Goal: Transaction & Acquisition: Purchase product/service

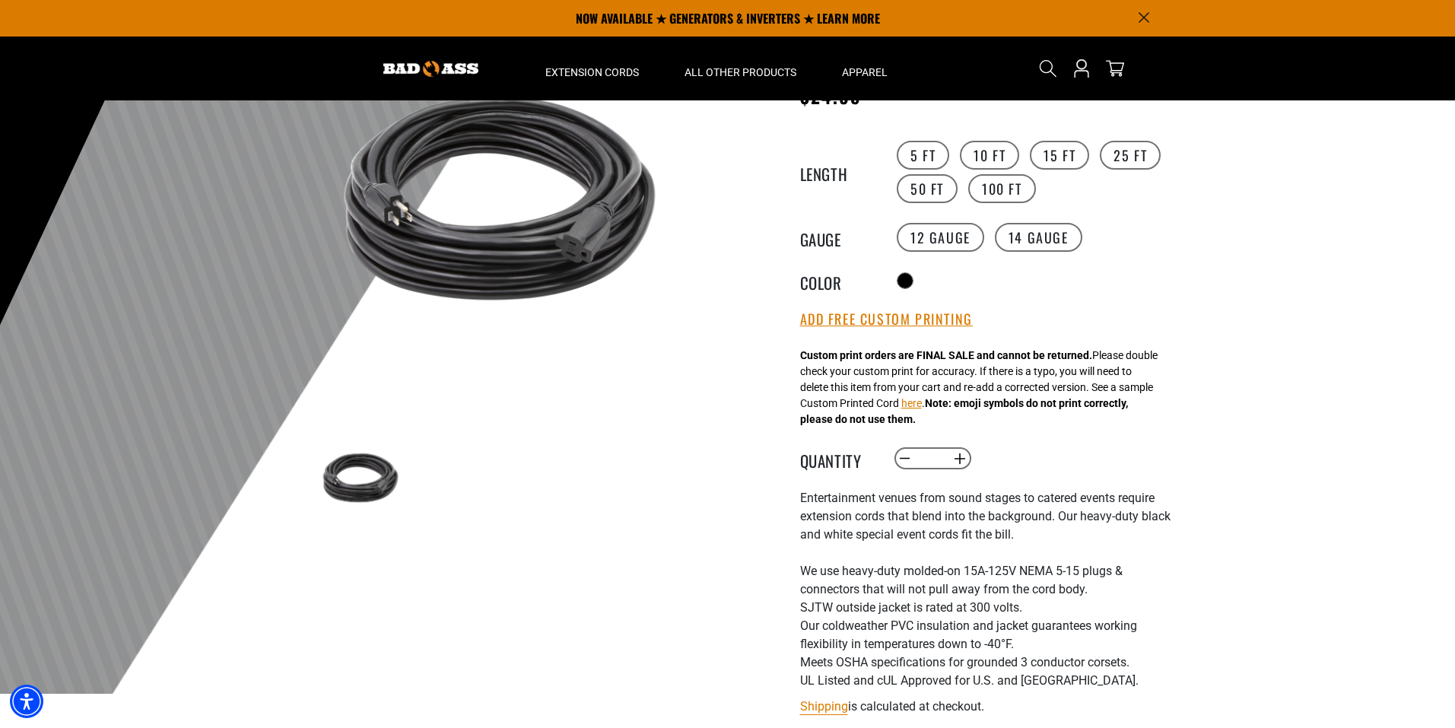
scroll to position [76, 0]
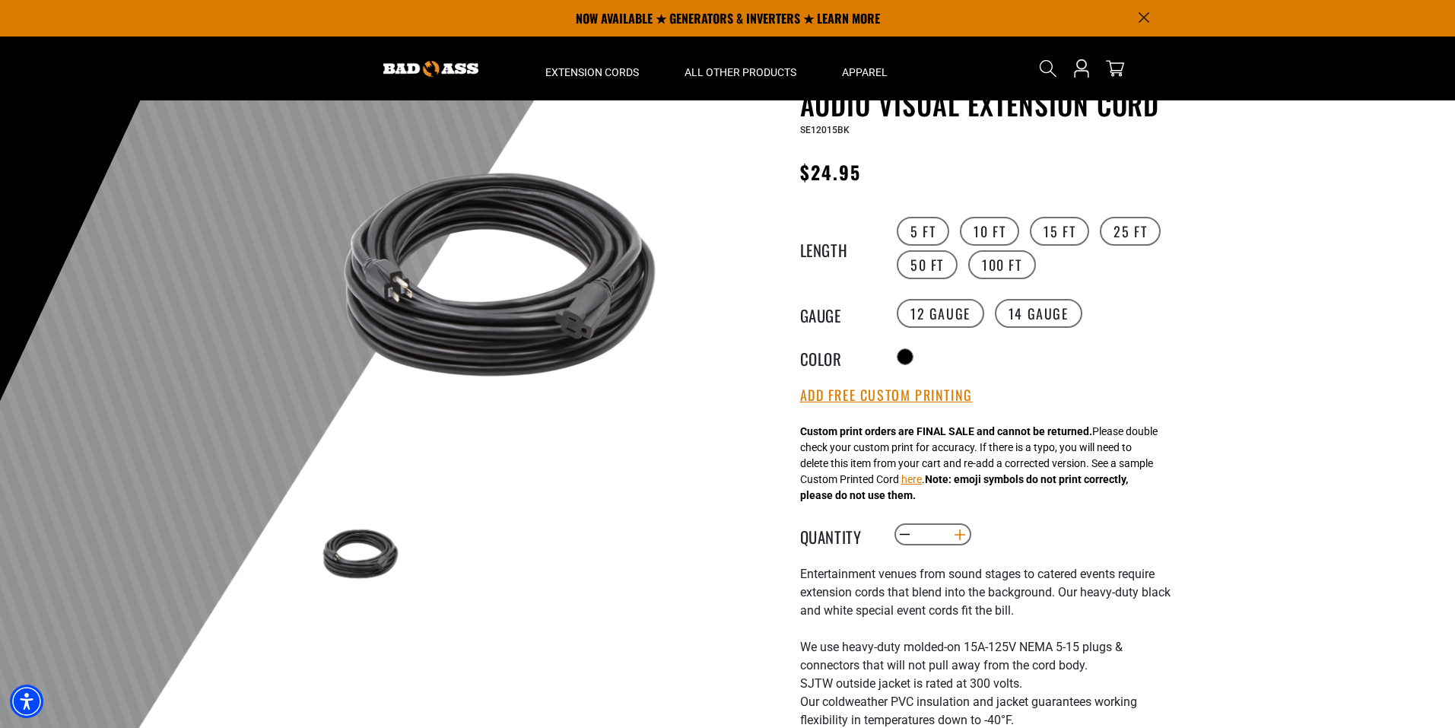
click at [957, 537] on button "Increase quantity for Audio Visual Extension Cord" at bounding box center [959, 535] width 24 height 26
type input "*"
click at [876, 401] on button "Add Free Custom Printing" at bounding box center [886, 395] width 173 height 17
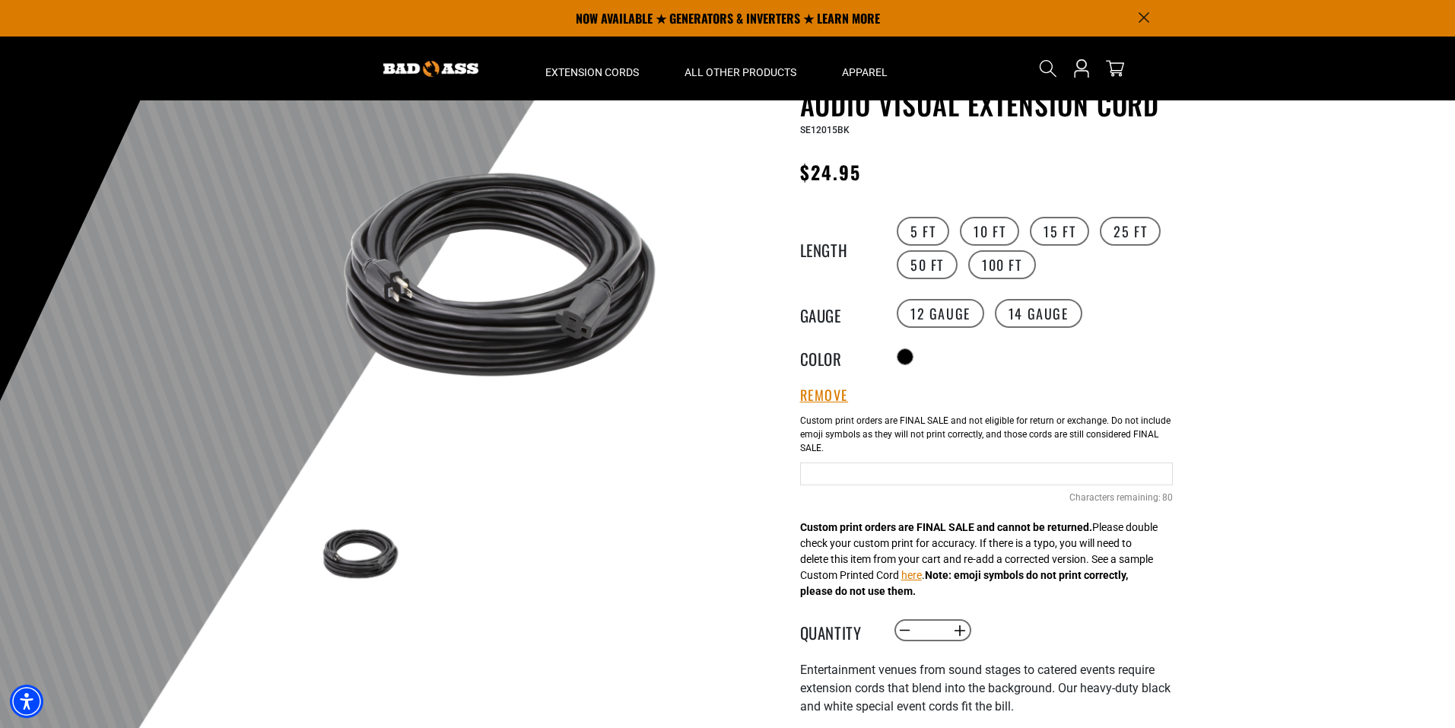
click at [900, 477] on input "Text field" at bounding box center [986, 473] width 373 height 23
type input "**********"
click at [922, 579] on button "here" at bounding box center [911, 575] width 21 height 16
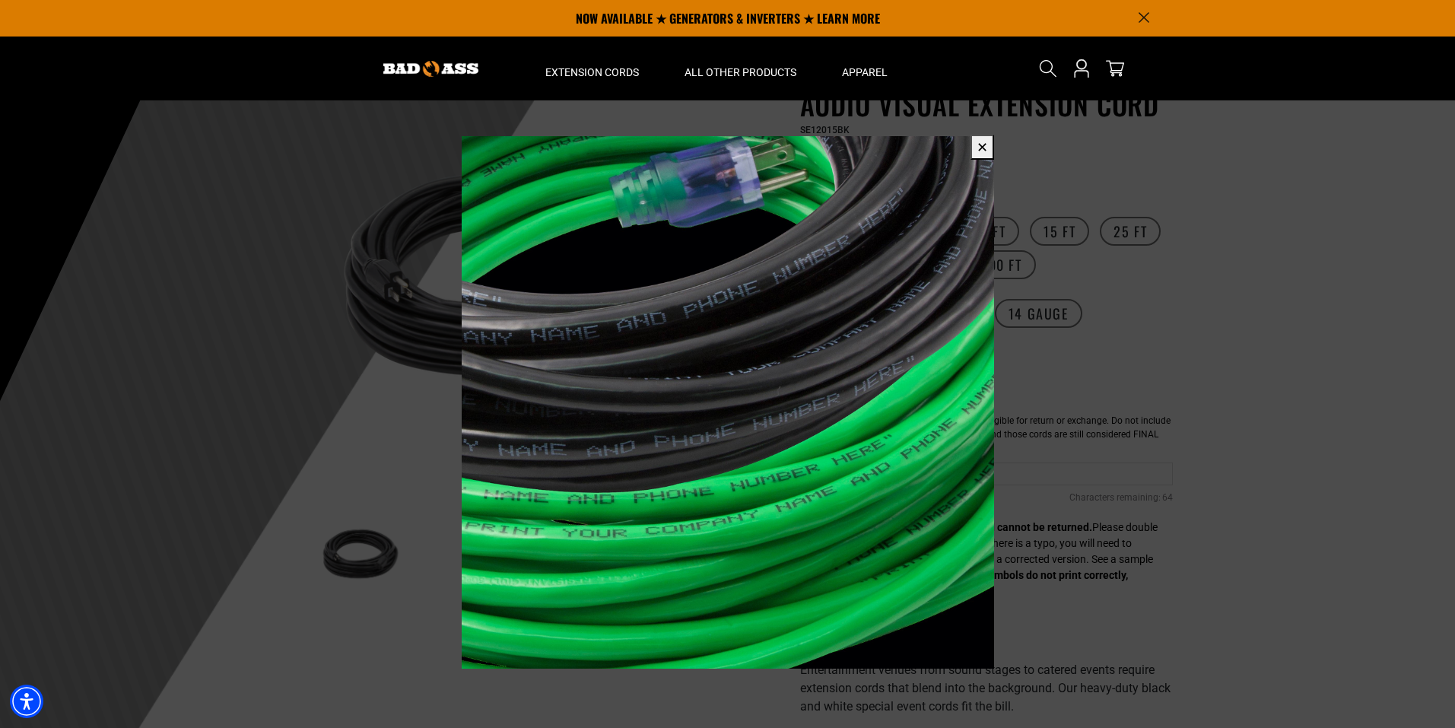
click at [1142, 471] on span at bounding box center [727, 364] width 1455 height 728
click at [987, 150] on button "✕" at bounding box center [982, 147] width 24 height 25
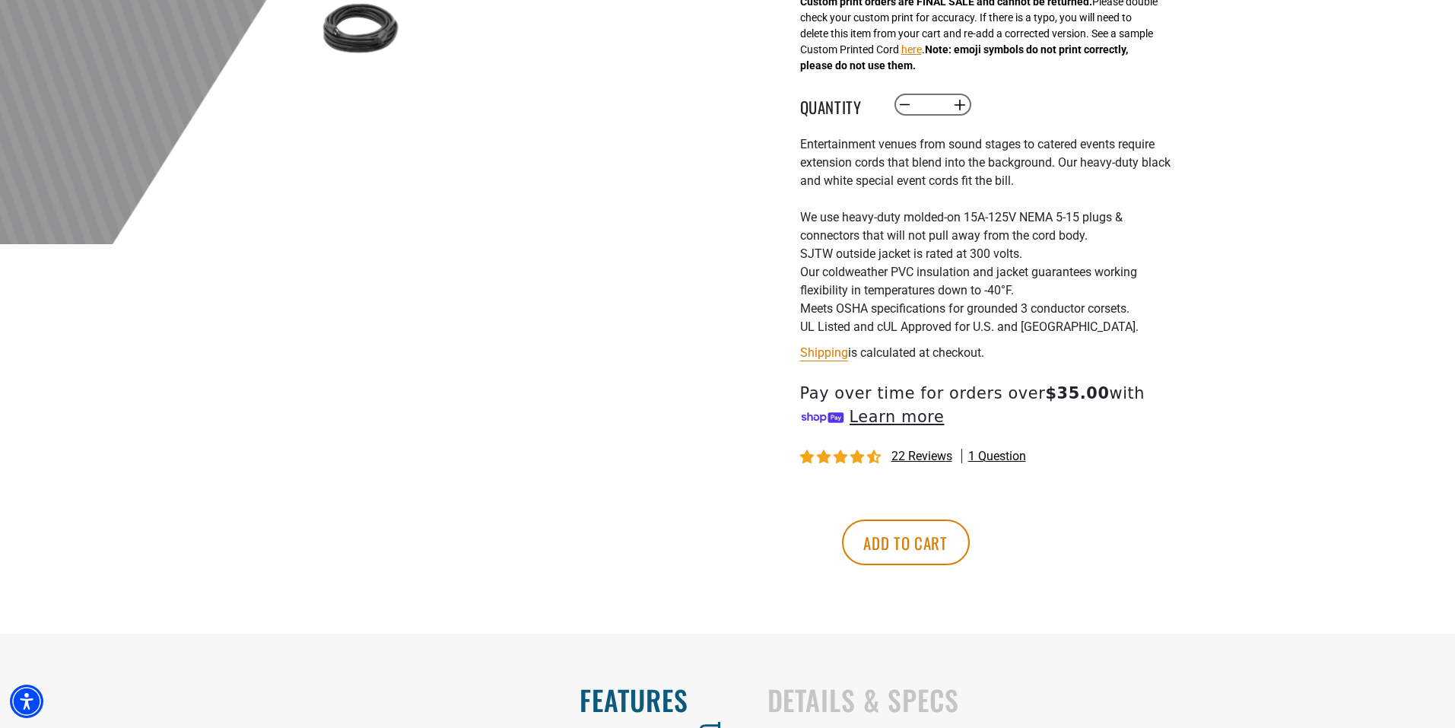
scroll to position [608, 0]
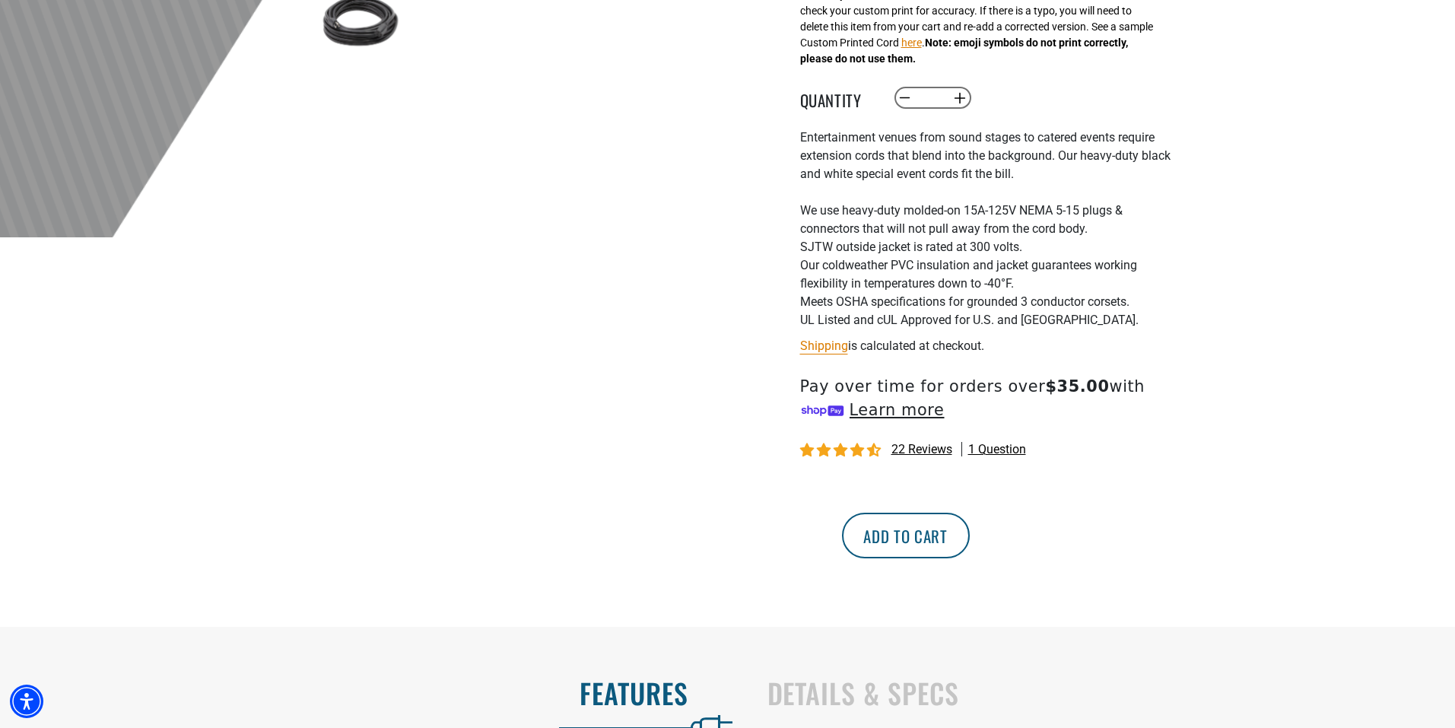
click at [969, 532] on button "Add to cart" at bounding box center [906, 535] width 128 height 46
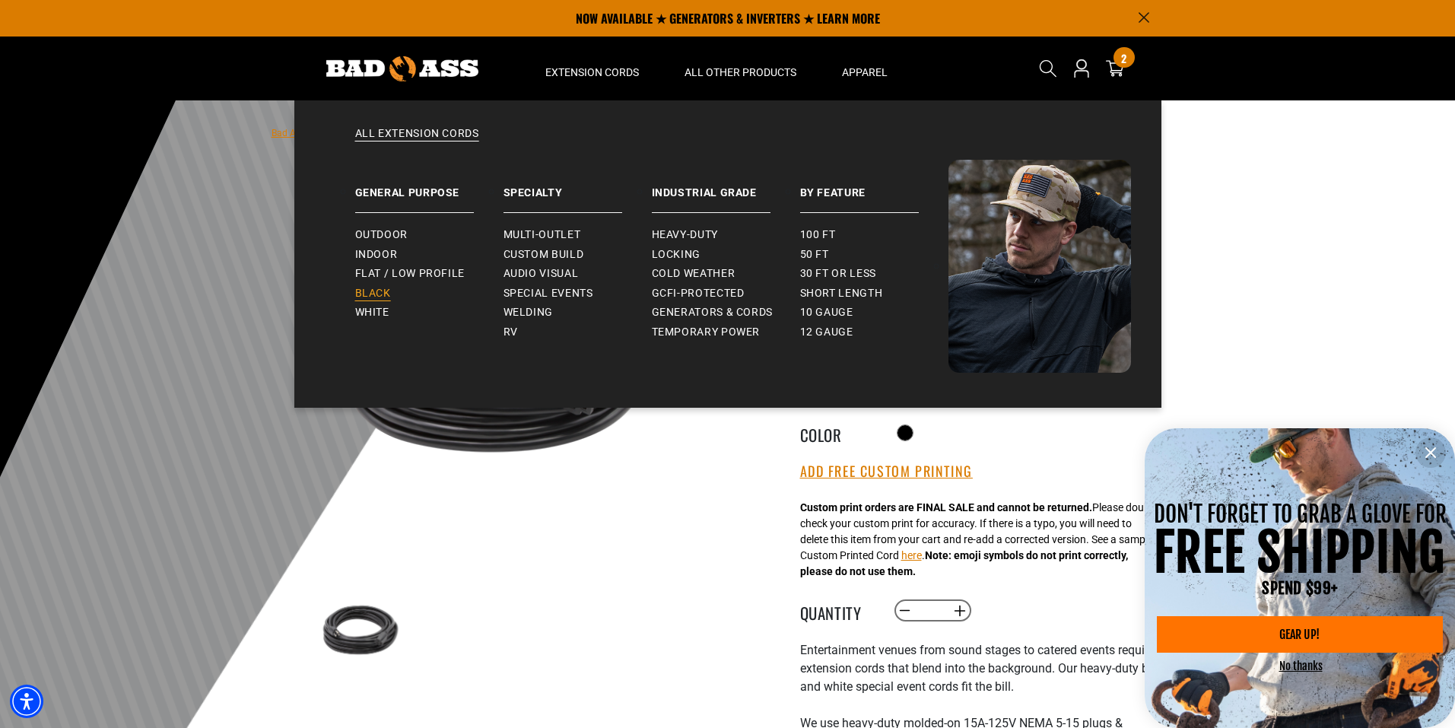
click at [361, 290] on span "Black" at bounding box center [373, 294] width 36 height 14
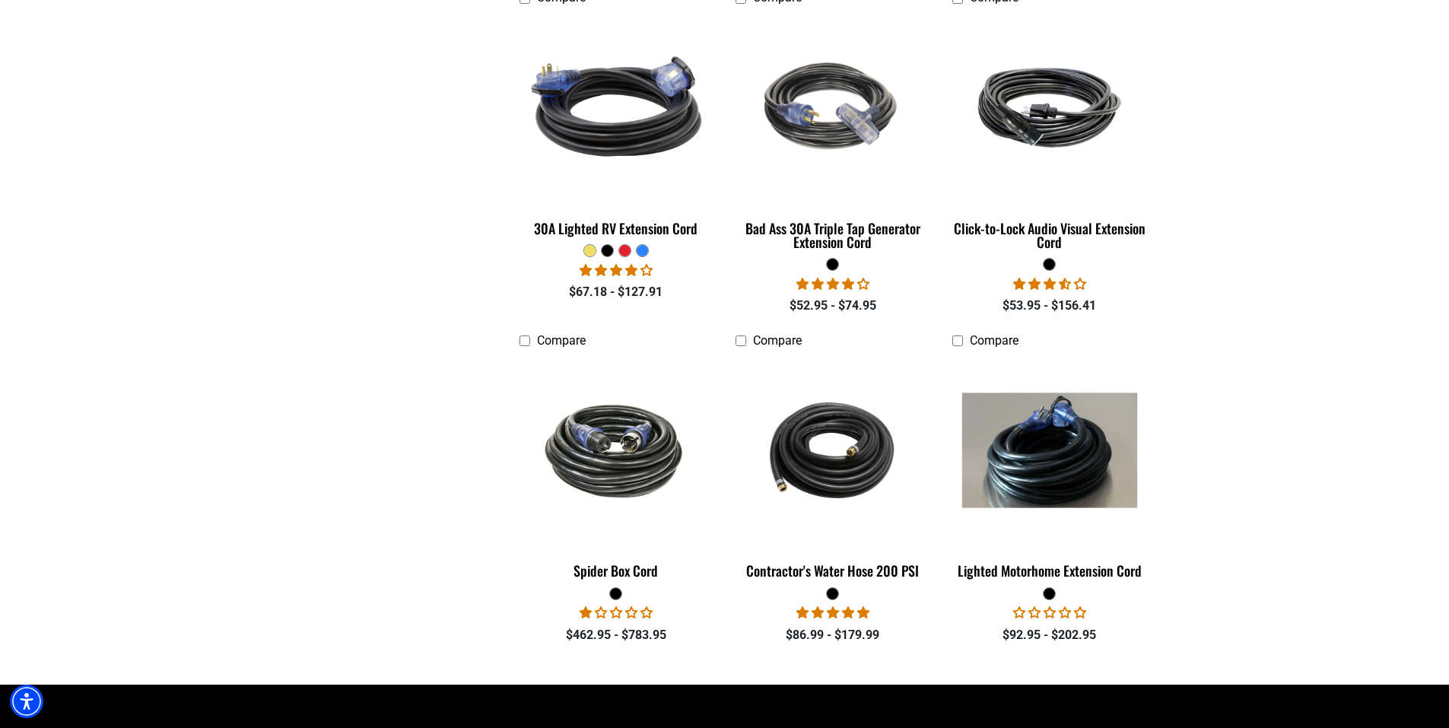
scroll to position [1825, 0]
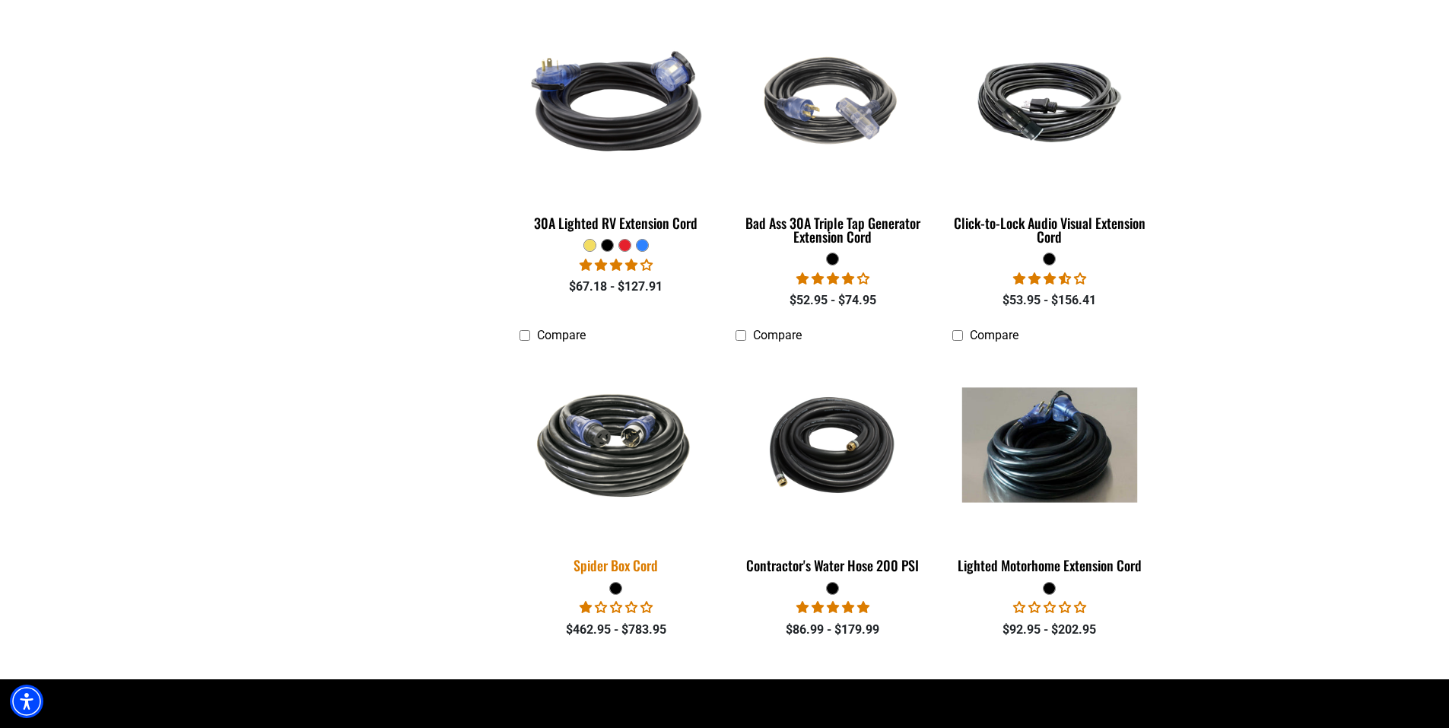
click at [627, 471] on img at bounding box center [615, 445] width 213 height 130
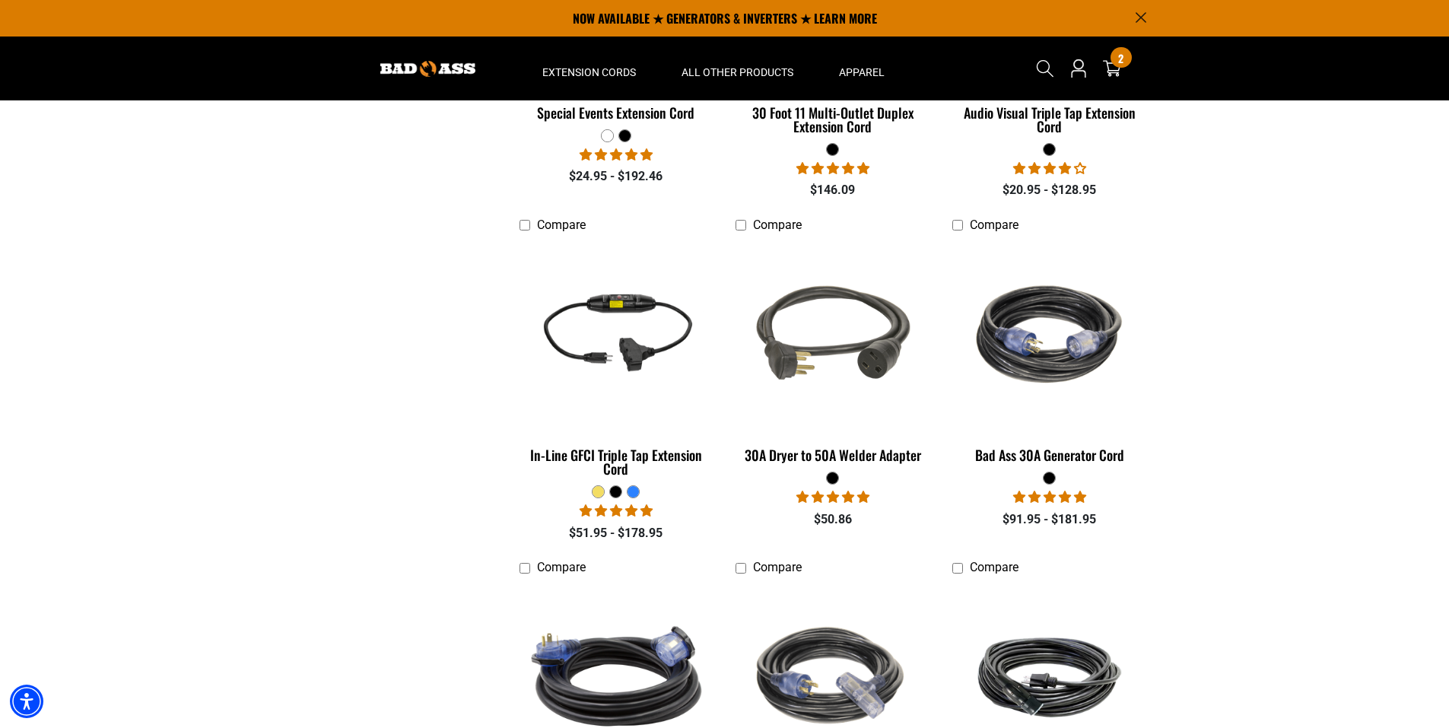
scroll to position [1217, 0]
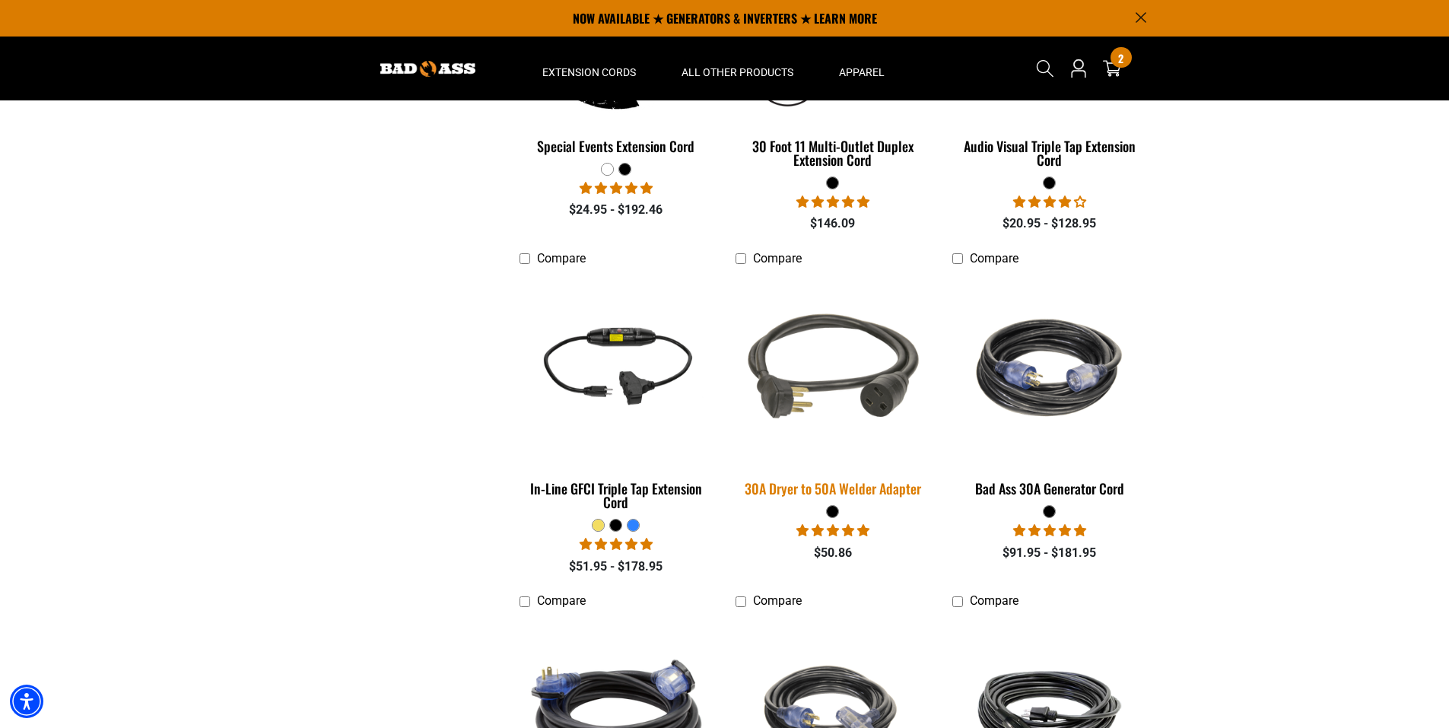
click at [889, 391] on img at bounding box center [832, 368] width 213 height 195
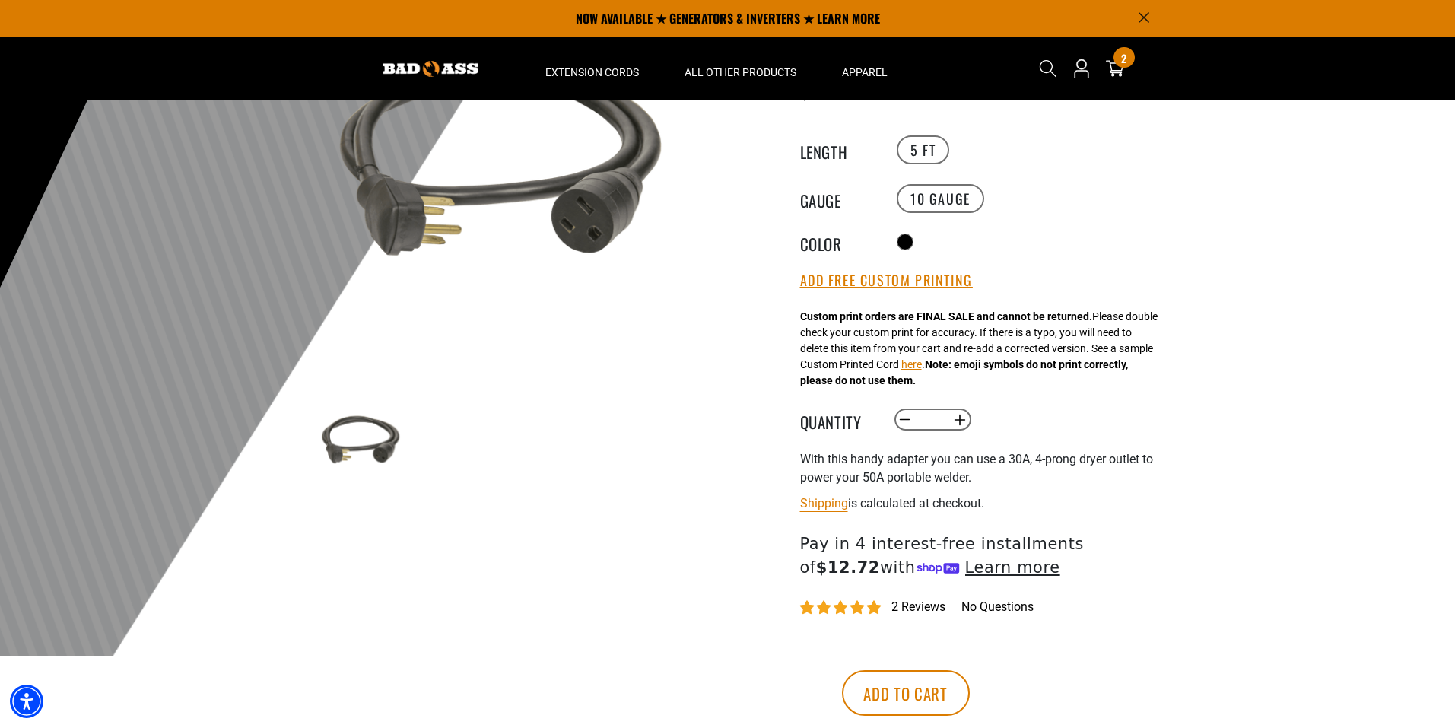
scroll to position [152, 0]
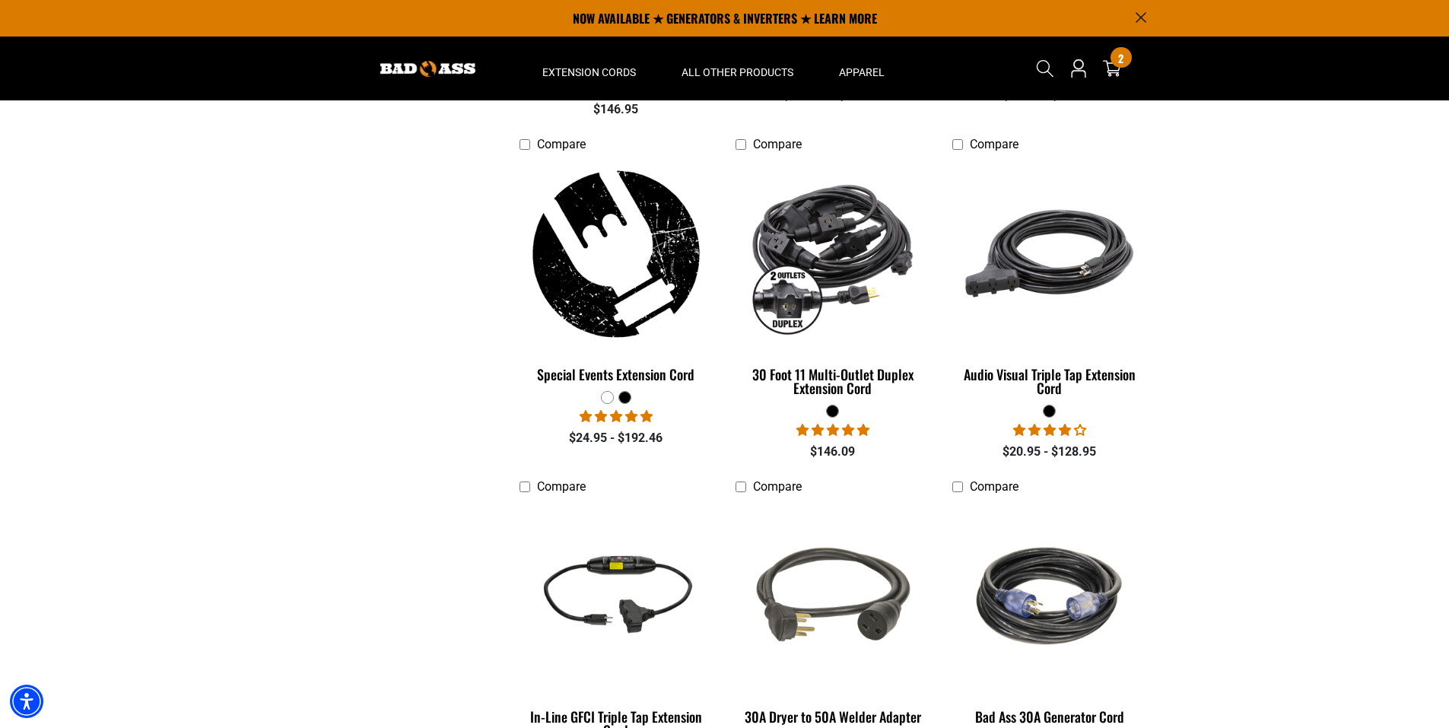
scroll to position [1065, 0]
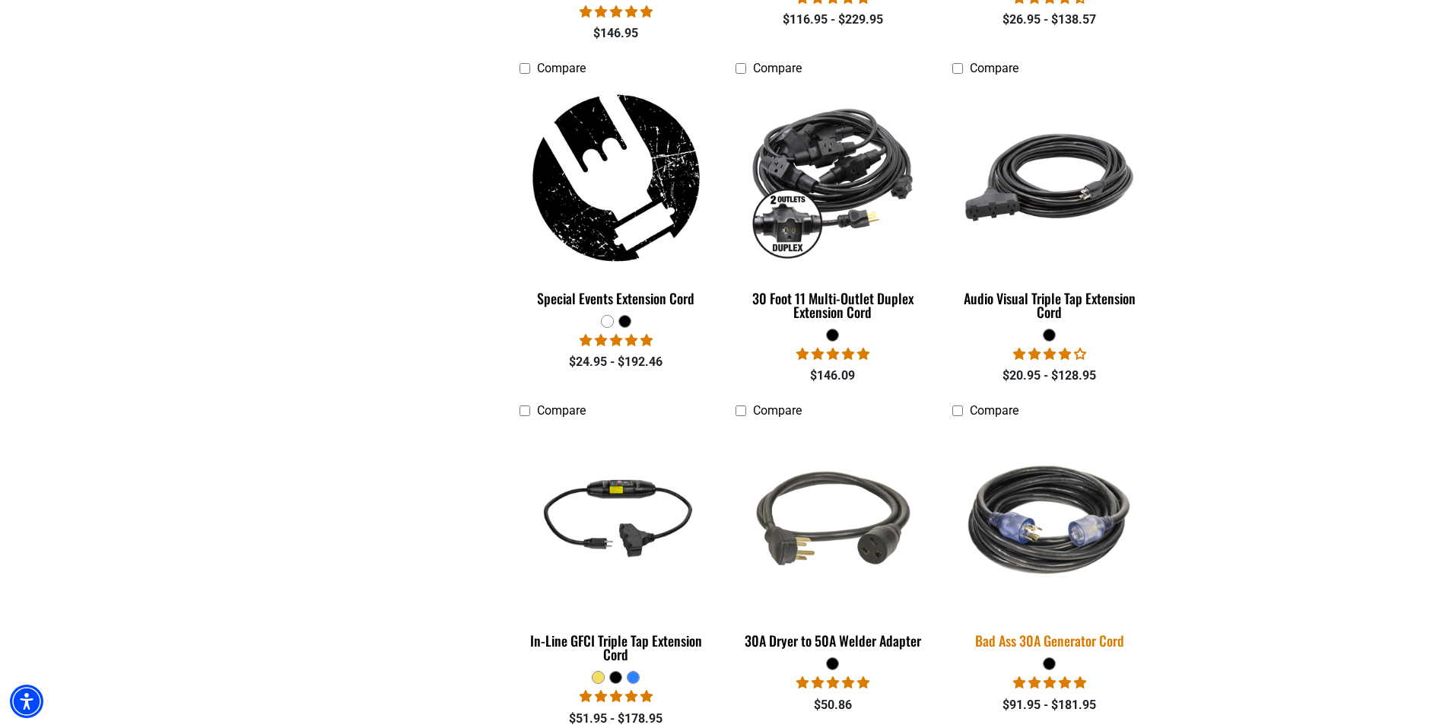
click at [1015, 510] on img at bounding box center [1049, 520] width 213 height 195
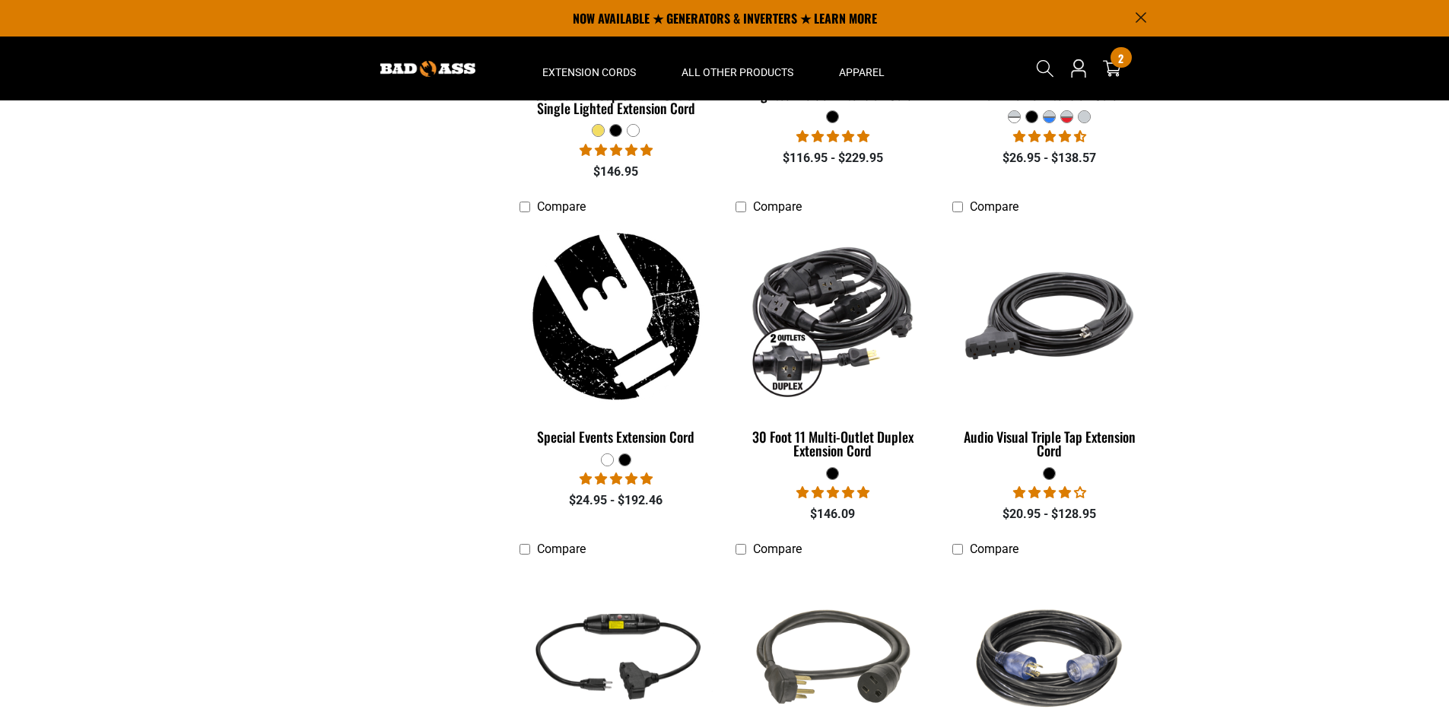
scroll to position [836, 0]
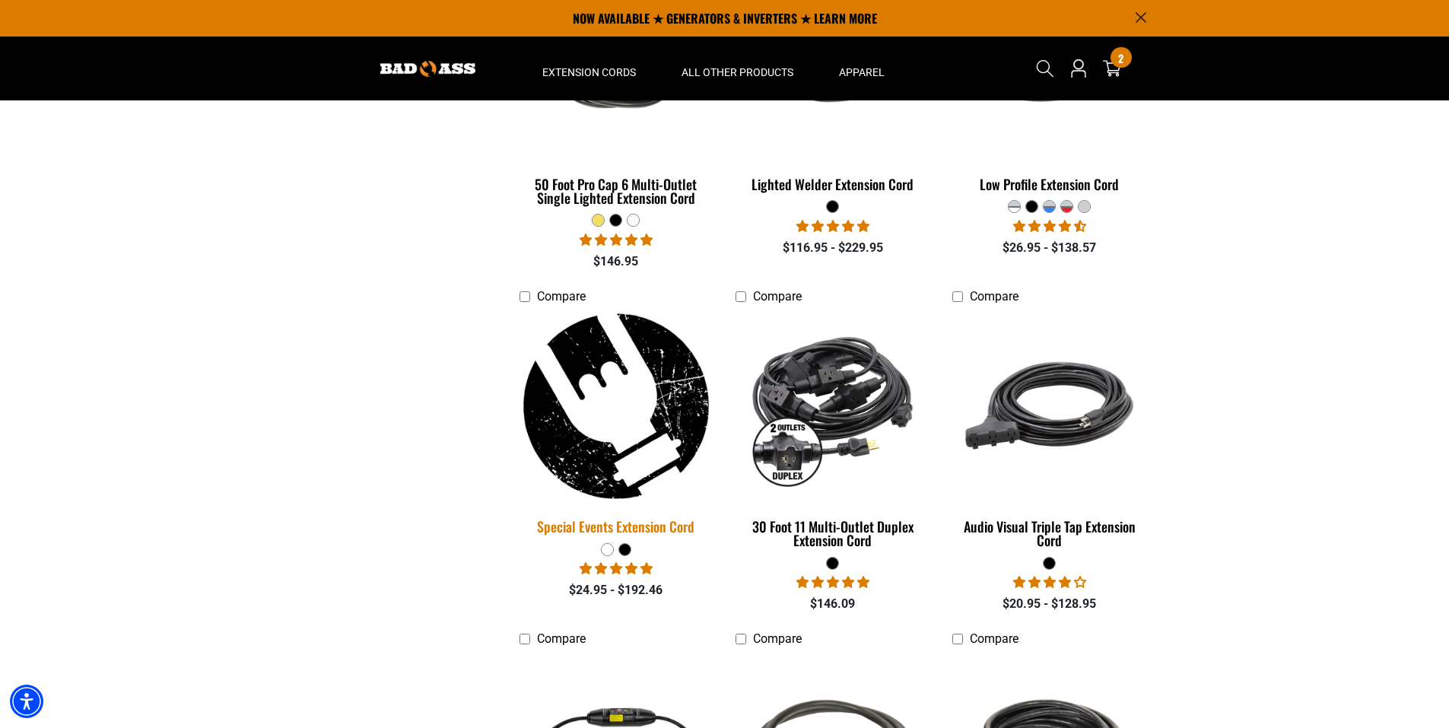
click at [601, 405] on img at bounding box center [615, 406] width 213 height 195
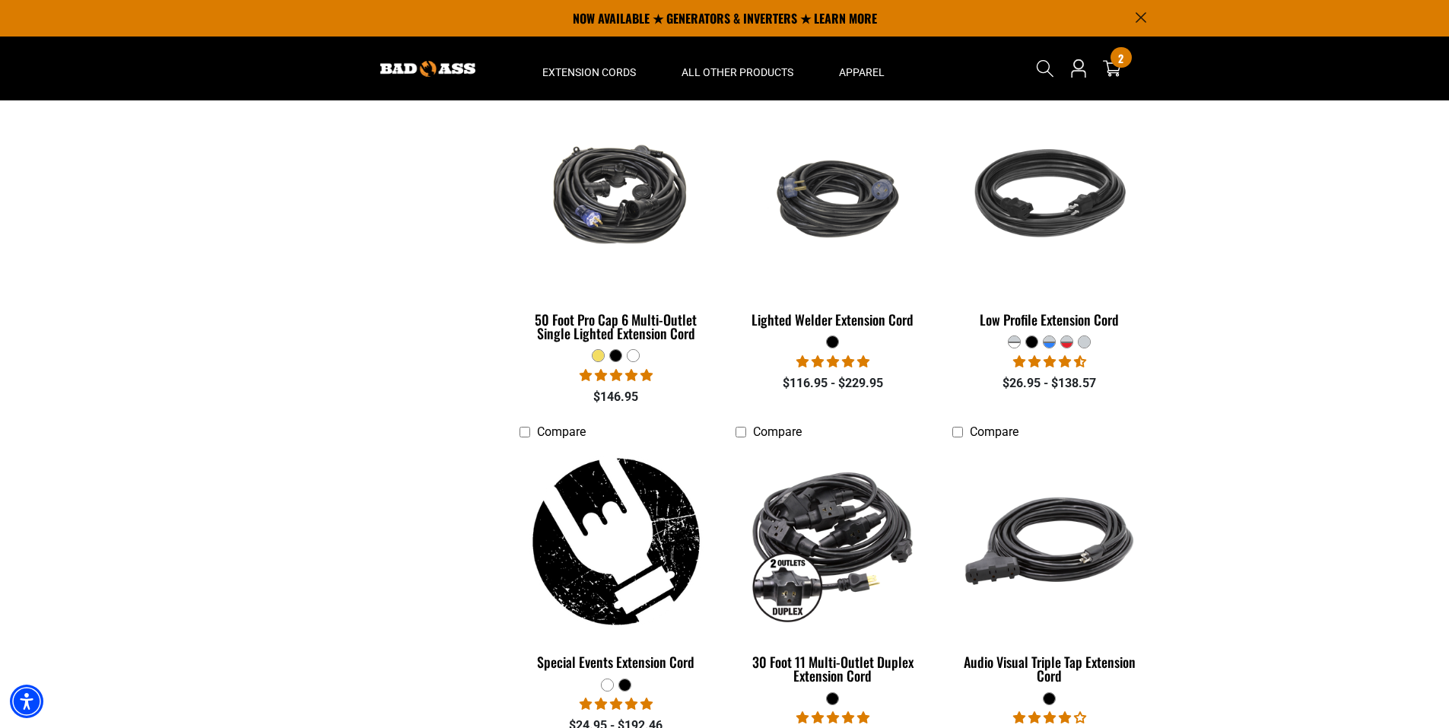
scroll to position [608, 0]
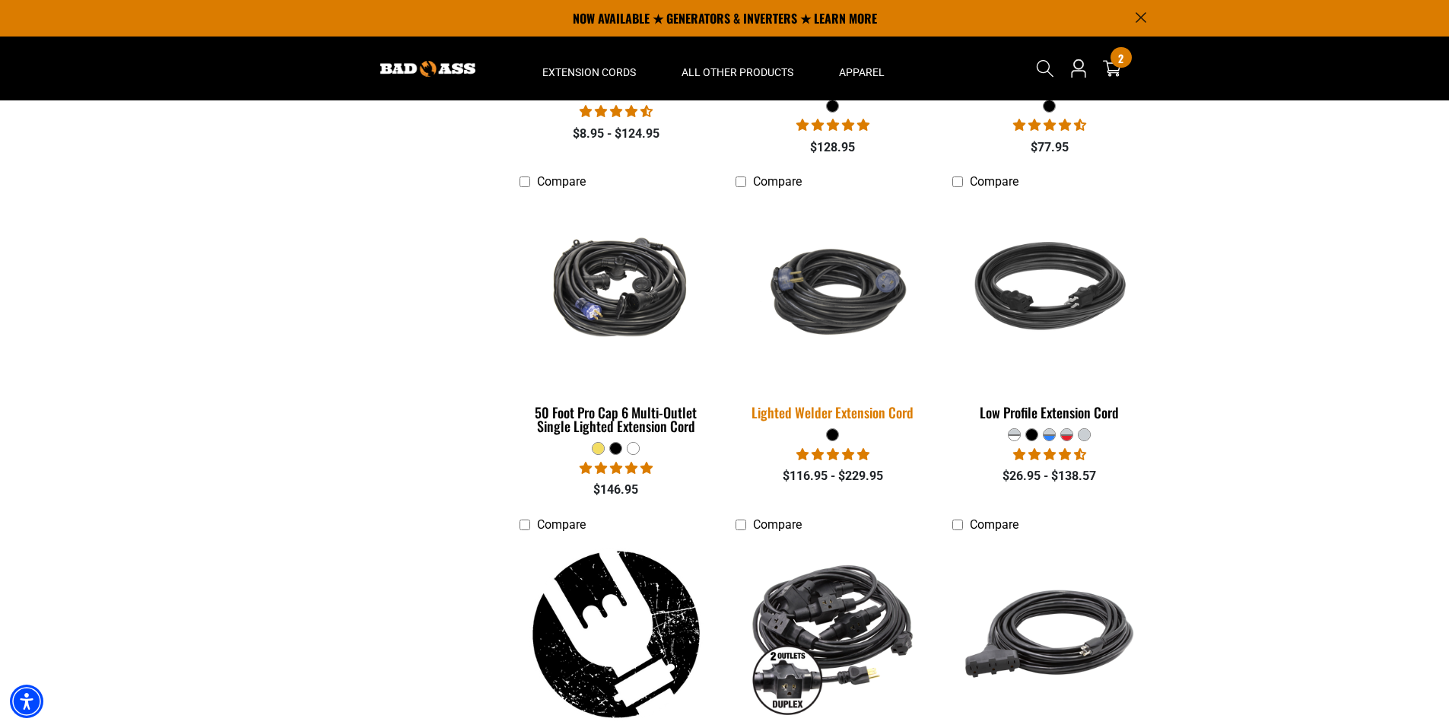
click at [835, 309] on img at bounding box center [832, 292] width 213 height 130
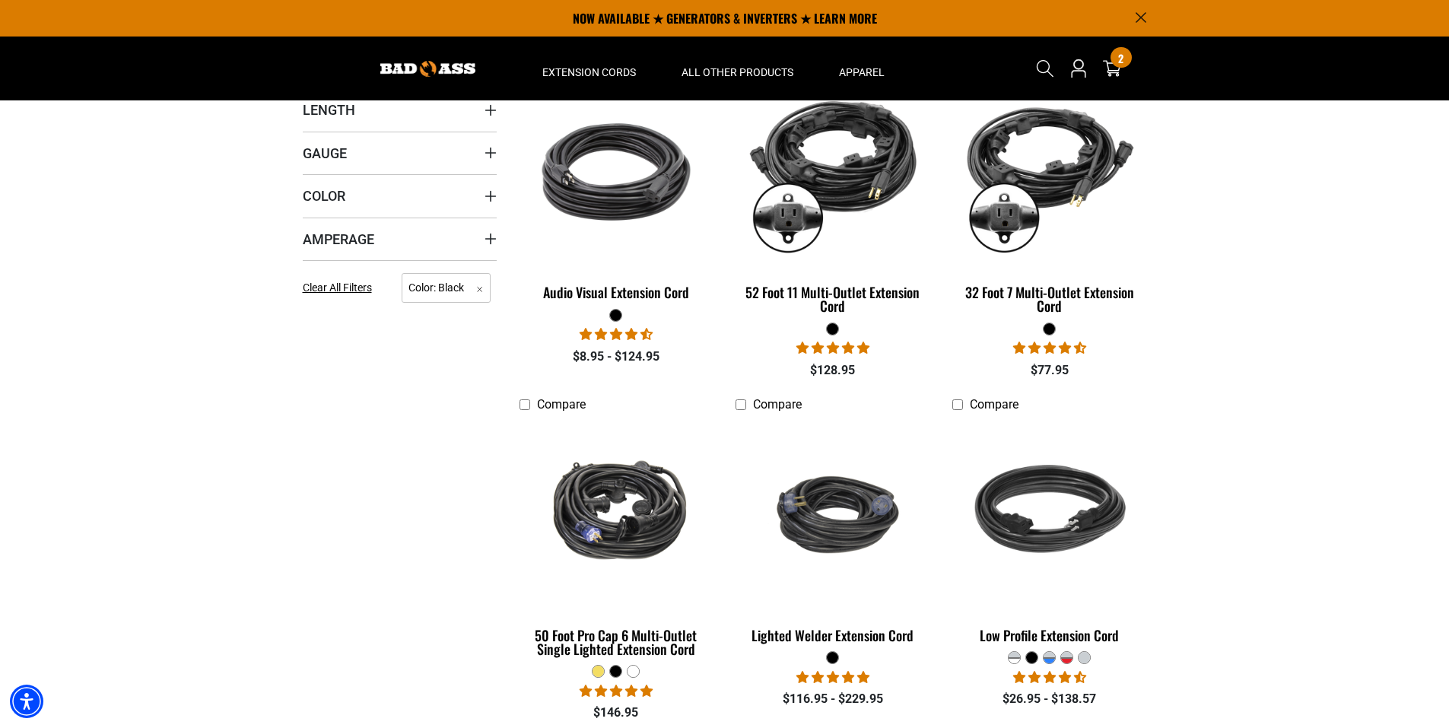
scroll to position [380, 0]
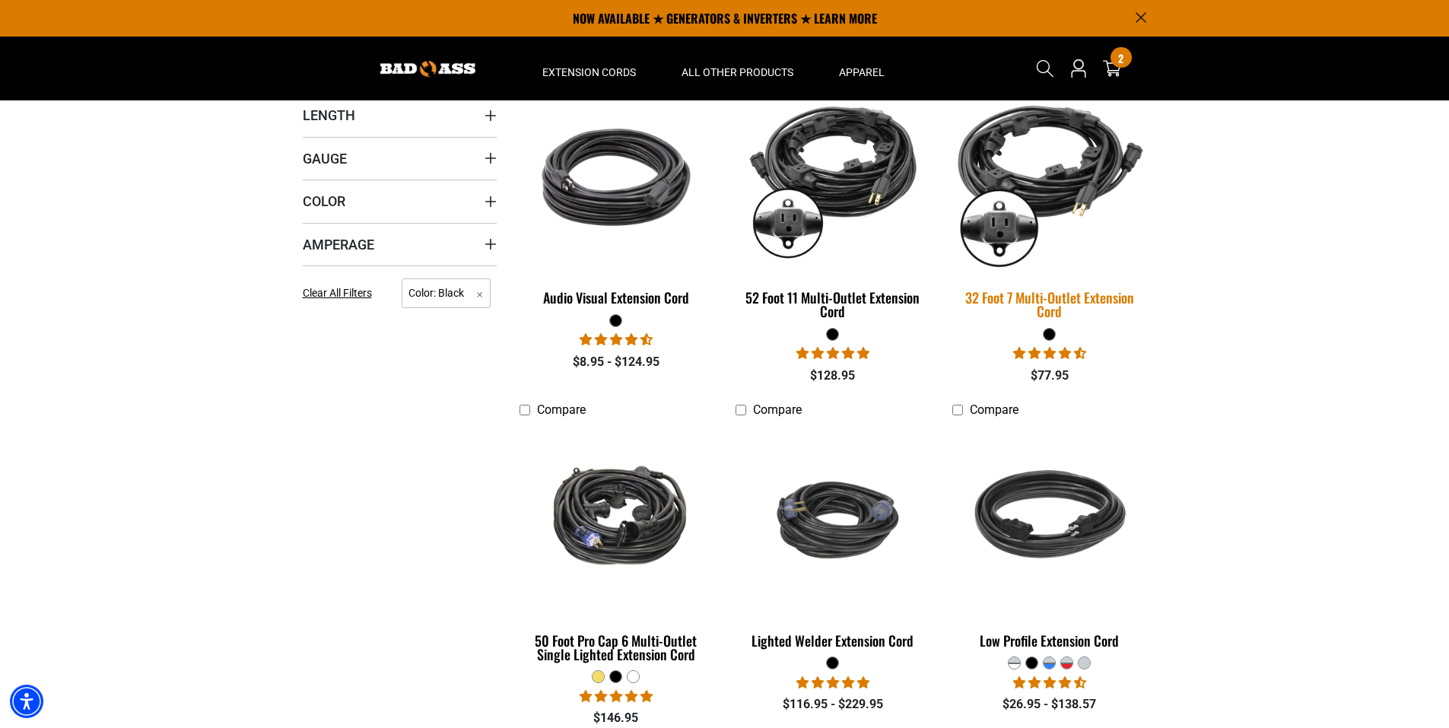
click at [1071, 151] on img at bounding box center [1049, 177] width 213 height 195
